Goal: Task Accomplishment & Management: Use online tool/utility

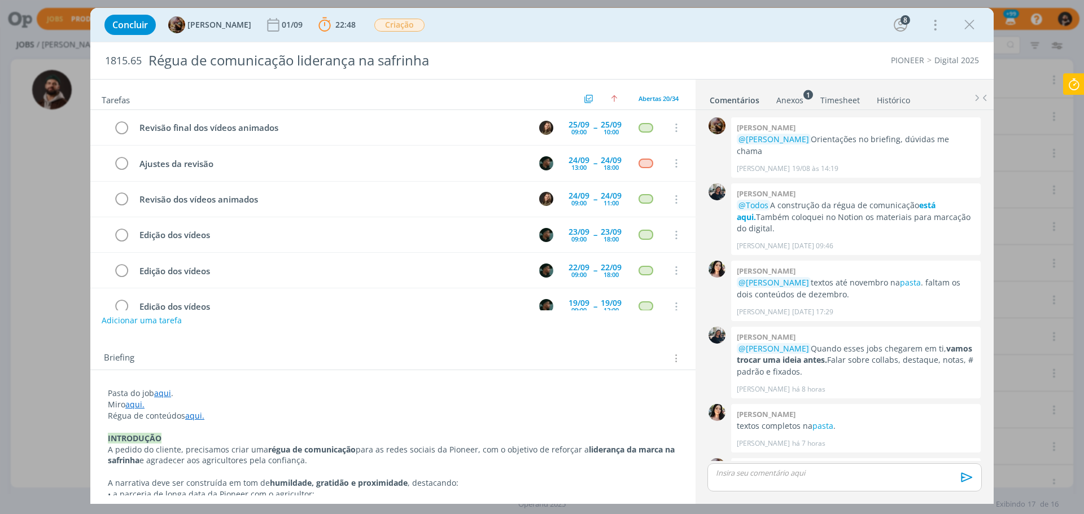
scroll to position [49, 0]
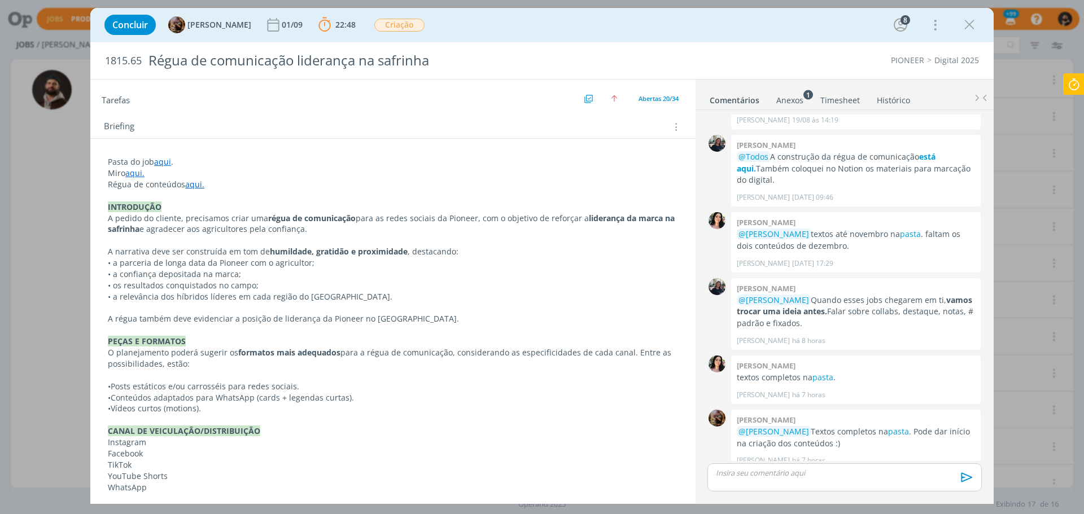
click at [1072, 81] on icon at bounding box center [1073, 84] width 20 height 22
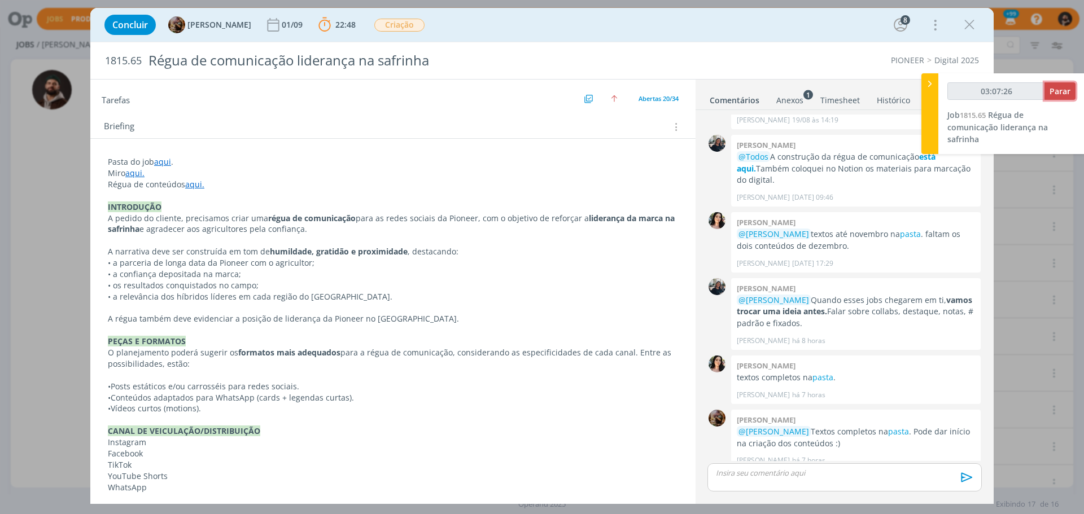
click at [1057, 88] on span "Parar" at bounding box center [1059, 91] width 21 height 11
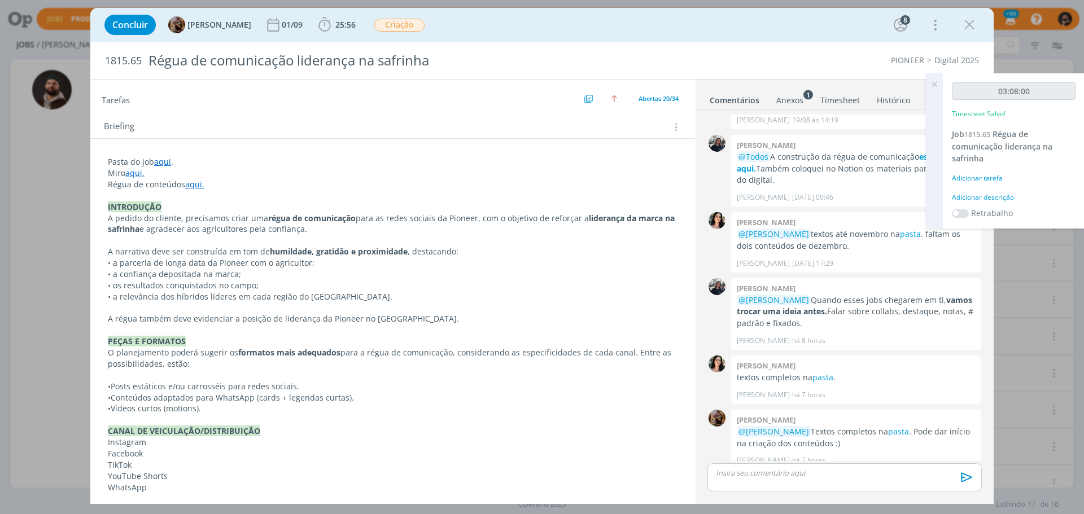
click at [1004, 199] on div "Adicionar descrição" at bounding box center [1014, 197] width 124 height 10
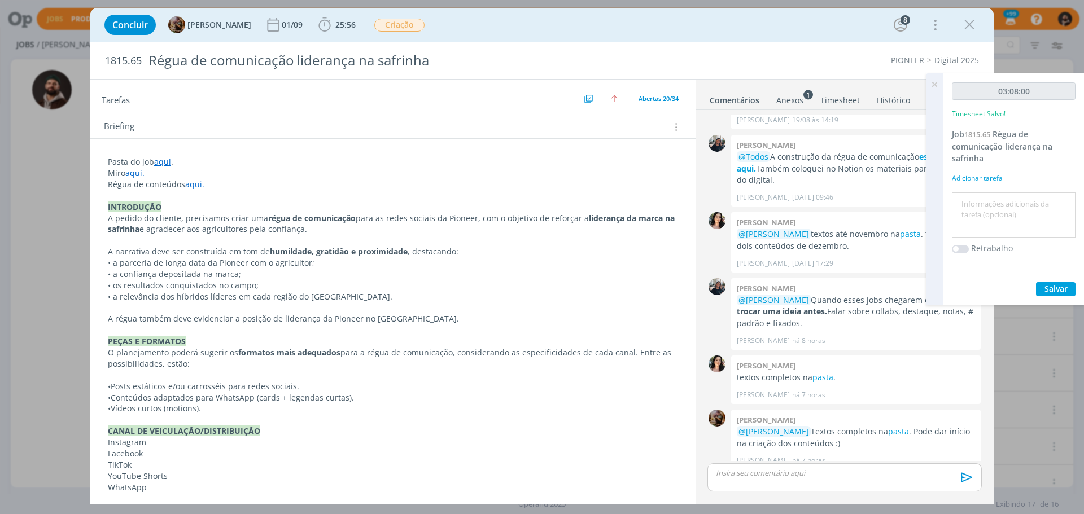
click at [1004, 199] on textarea at bounding box center [1013, 215] width 118 height 40
type textarea "criação"
click at [1061, 290] on span "Salvar" at bounding box center [1055, 288] width 23 height 11
click at [936, 83] on icon at bounding box center [934, 84] width 20 height 22
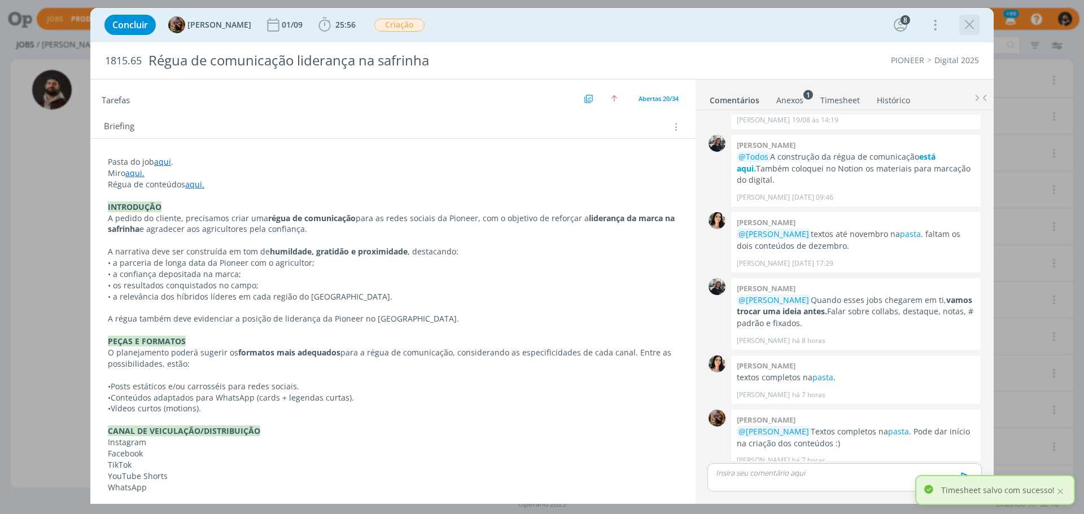
click at [968, 16] on div "dialog" at bounding box center [969, 25] width 20 height 20
click at [967, 29] on icon "dialog" at bounding box center [969, 24] width 17 height 17
